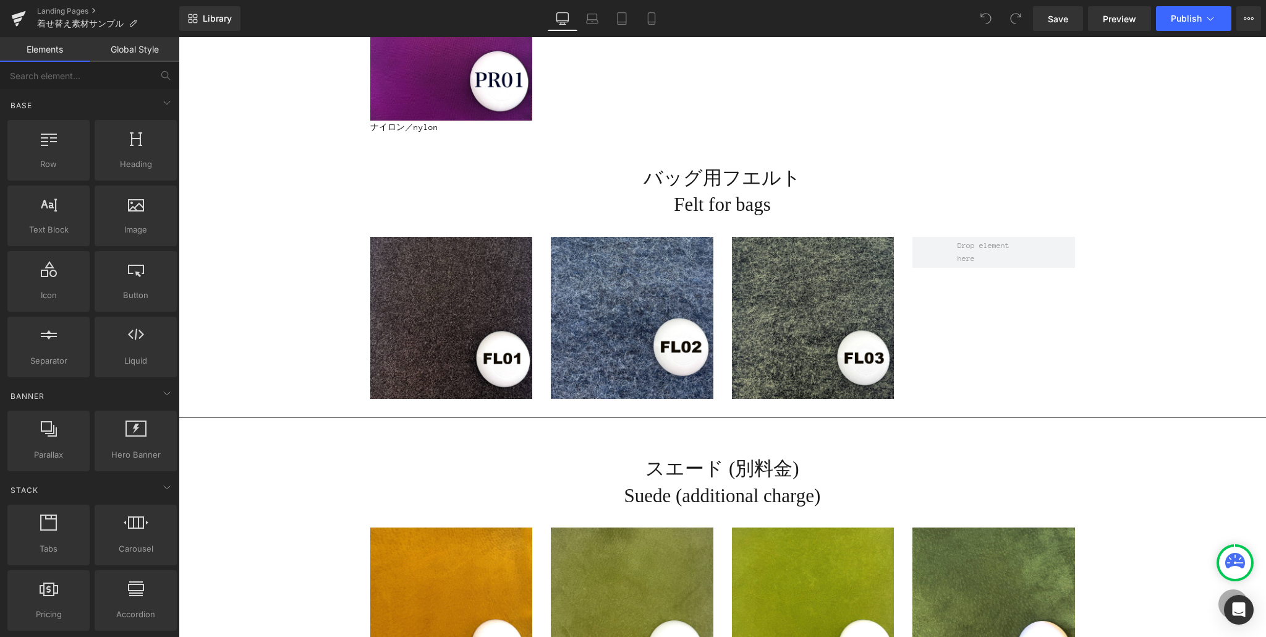
scroll to position [3640, 0]
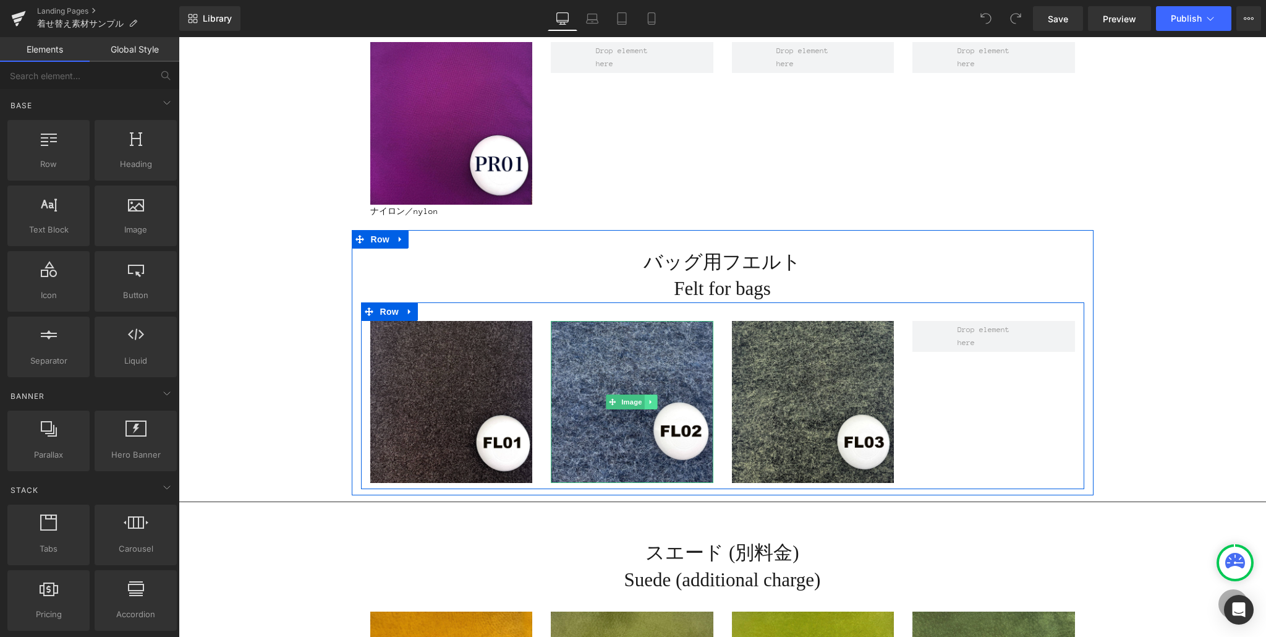
click at [652, 400] on icon at bounding box center [651, 401] width 7 height 7
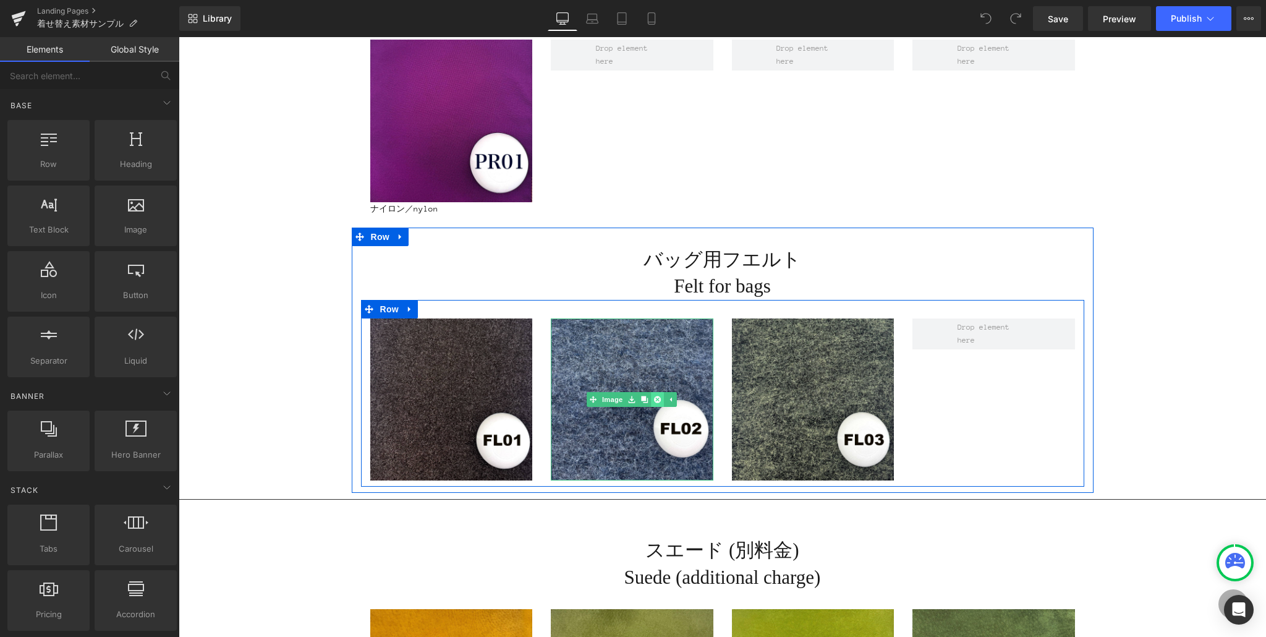
scroll to position [3643, 0]
click at [657, 398] on icon at bounding box center [657, 398] width 7 height 7
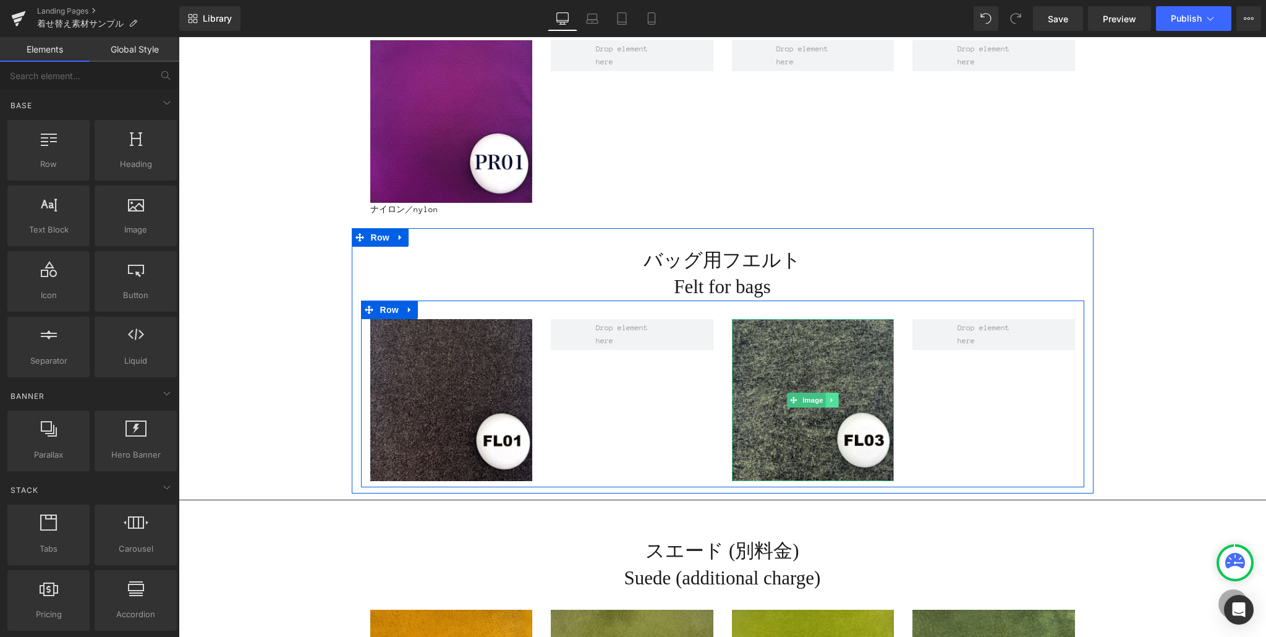
click at [833, 394] on link at bounding box center [832, 400] width 13 height 15
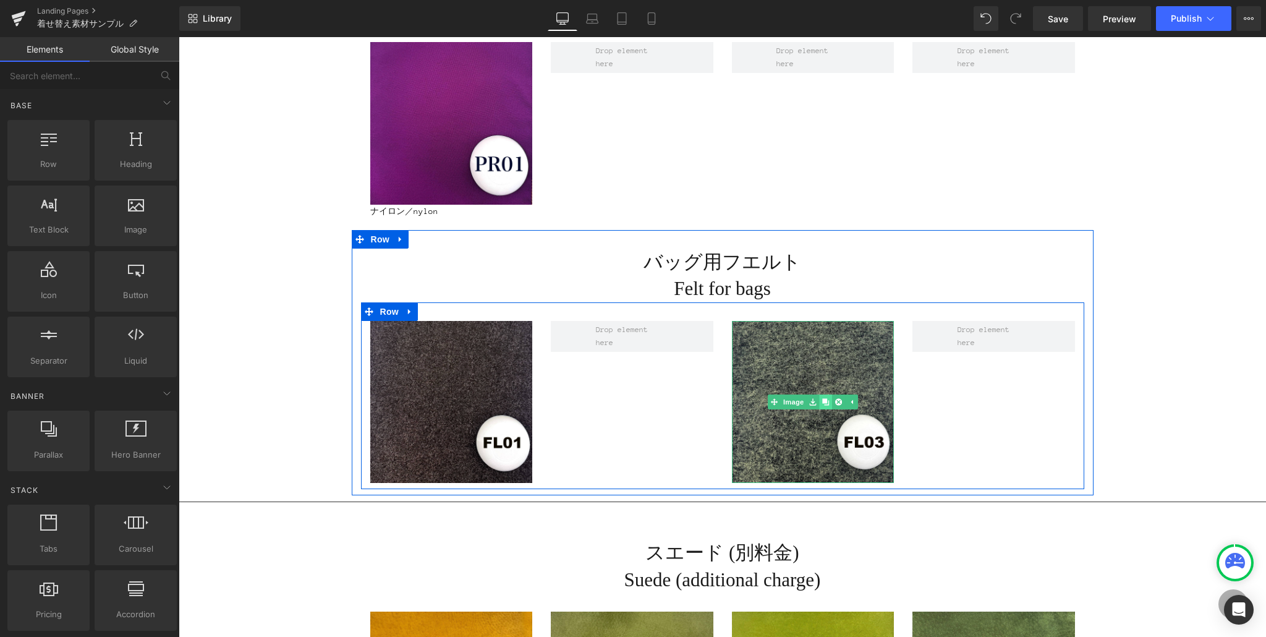
scroll to position [3639, 0]
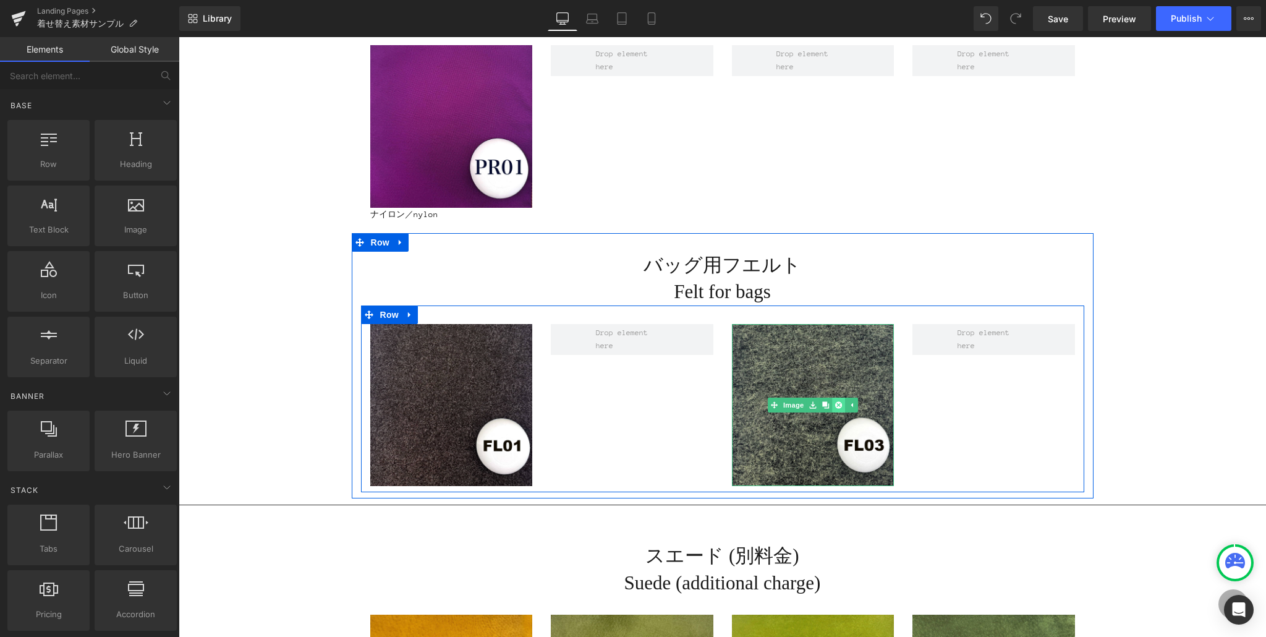
click at [837, 404] on icon at bounding box center [838, 404] width 7 height 7
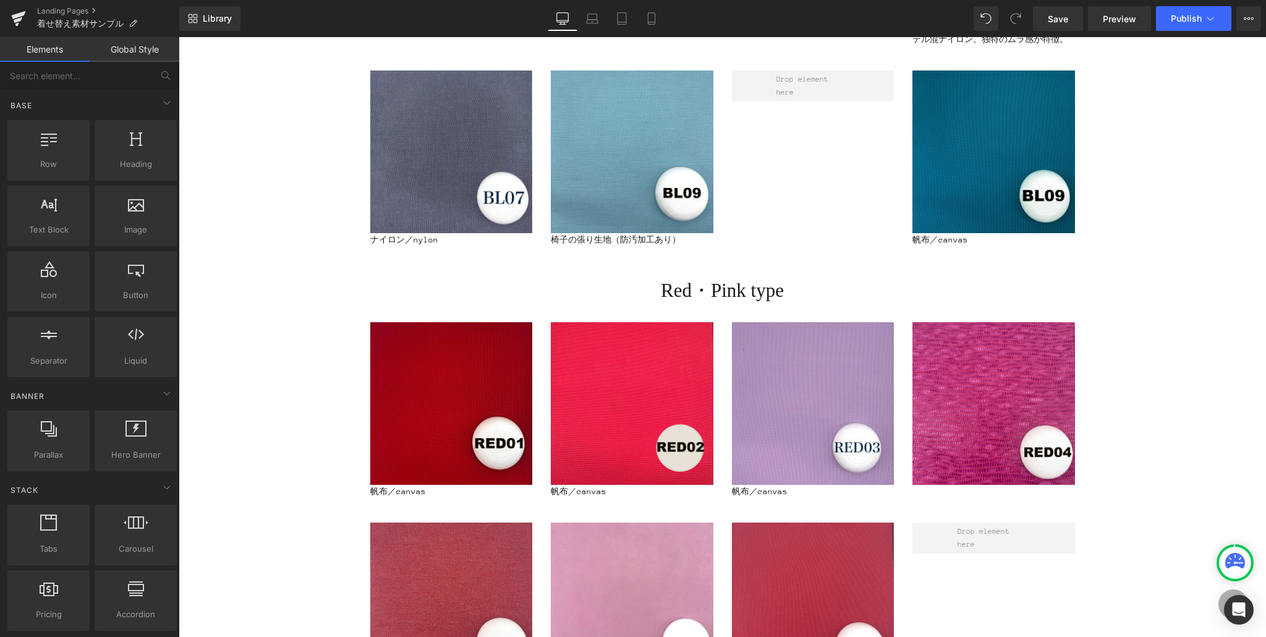
scroll to position [2322, 0]
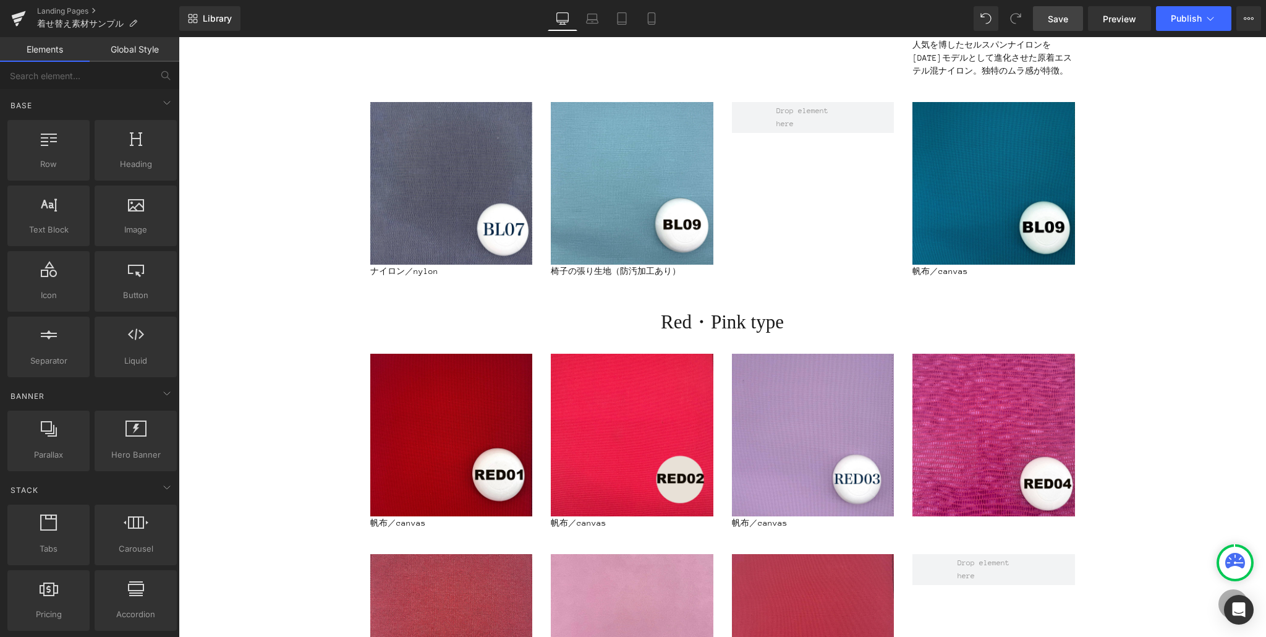
click at [1063, 22] on span "Save" at bounding box center [1058, 18] width 20 height 13
click at [1193, 20] on span "Publish" at bounding box center [1186, 19] width 31 height 10
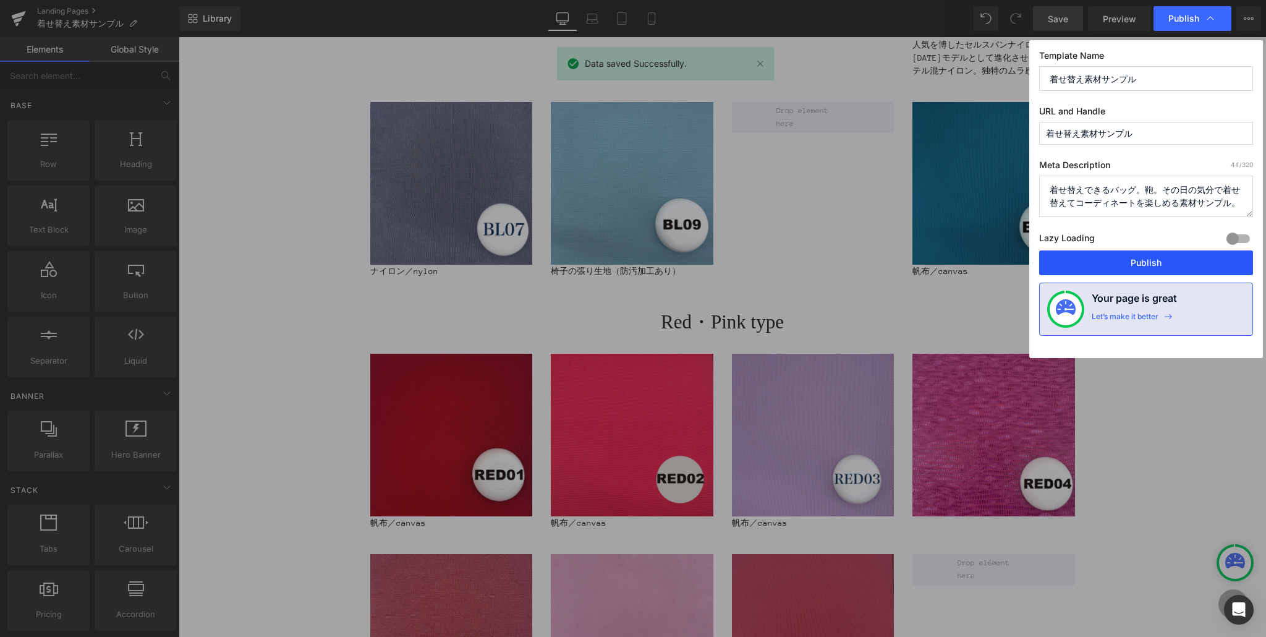
click at [1142, 270] on button "Publish" at bounding box center [1146, 262] width 214 height 25
